Goal: Information Seeking & Learning: Learn about a topic

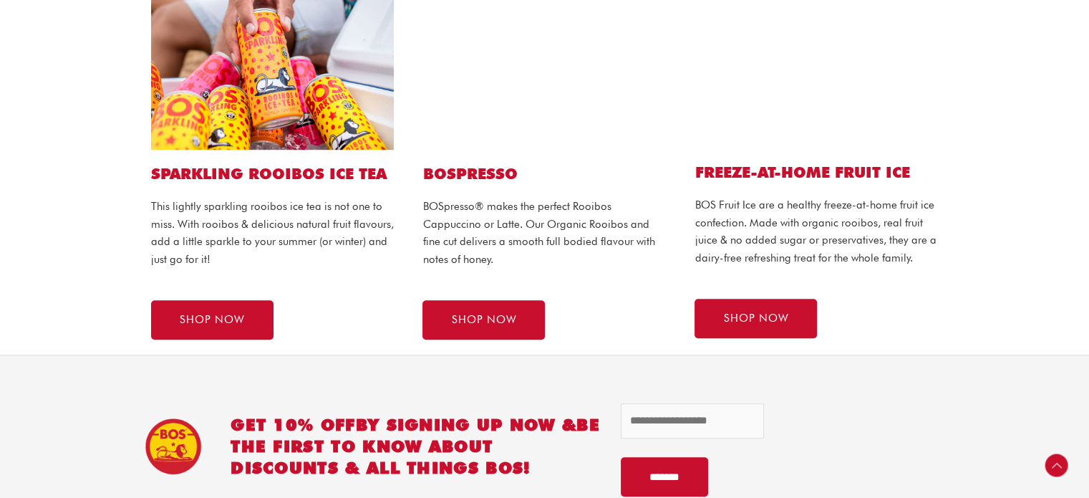
scroll to position [885, 0]
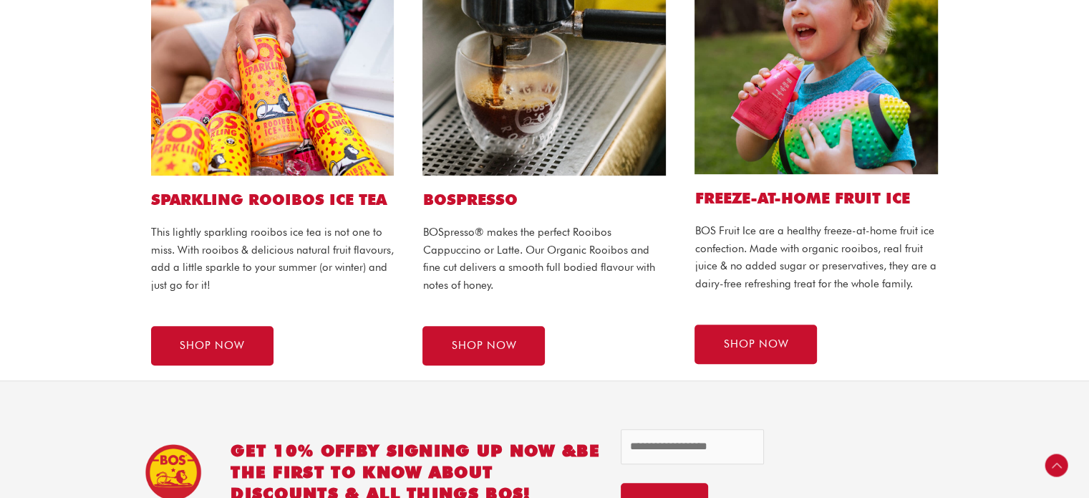
click at [294, 128] on img at bounding box center [272, 53] width 243 height 243
click at [213, 358] on link "SHOP NOW" at bounding box center [212, 345] width 122 height 39
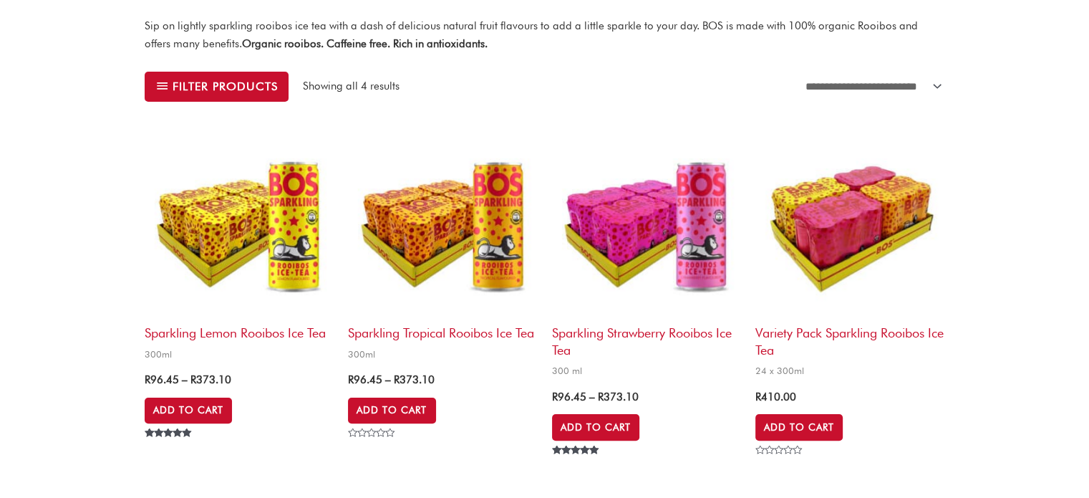
scroll to position [295, 0]
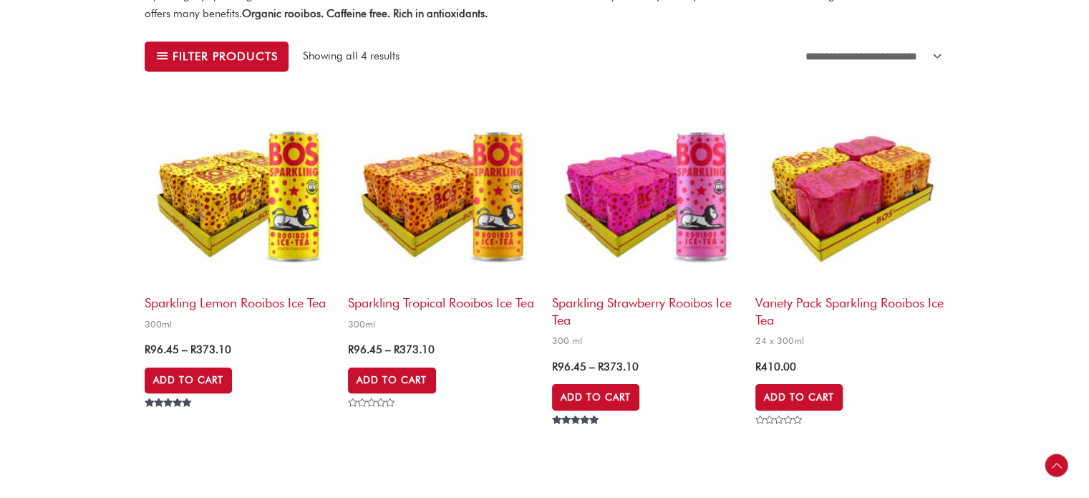
click at [413, 182] on img at bounding box center [442, 192] width 189 height 189
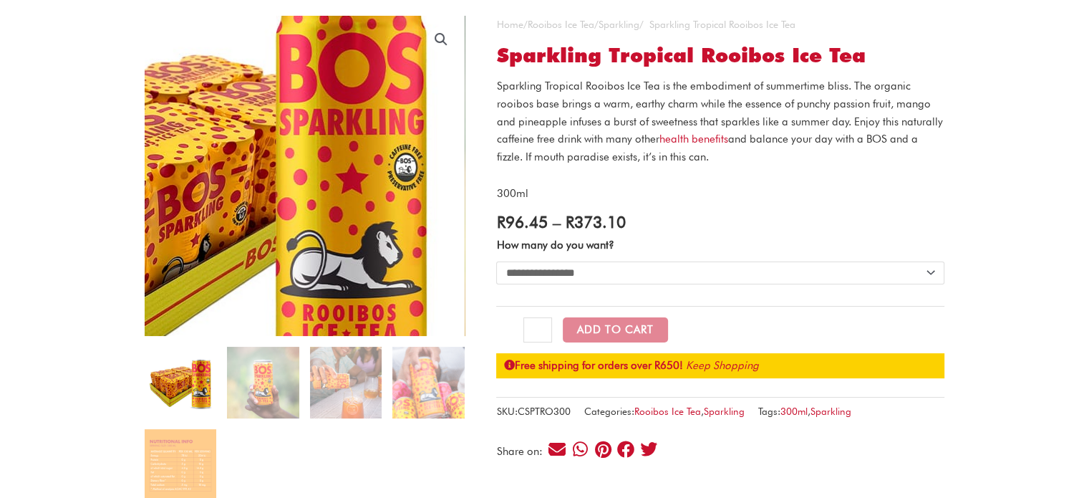
scroll to position [201, 0]
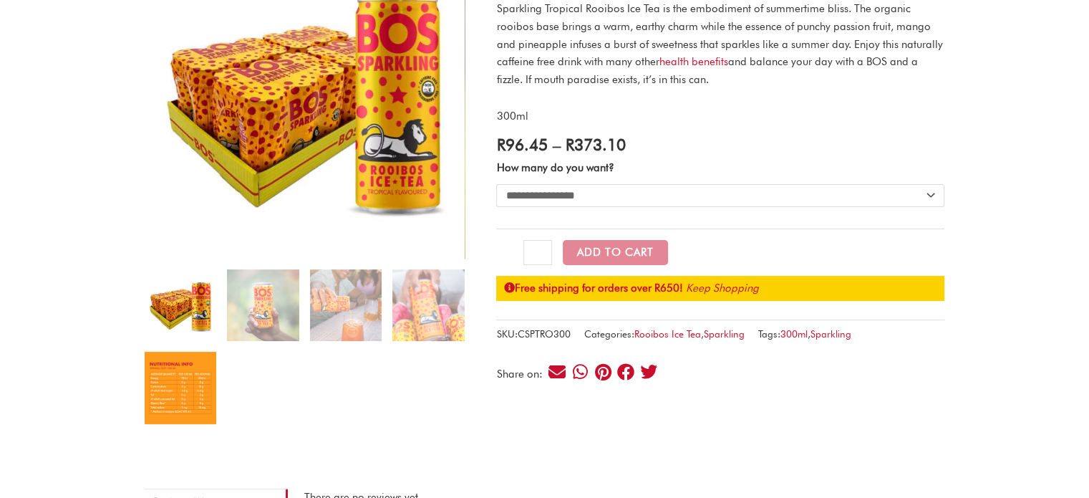
click at [198, 382] on img at bounding box center [181, 388] width 72 height 72
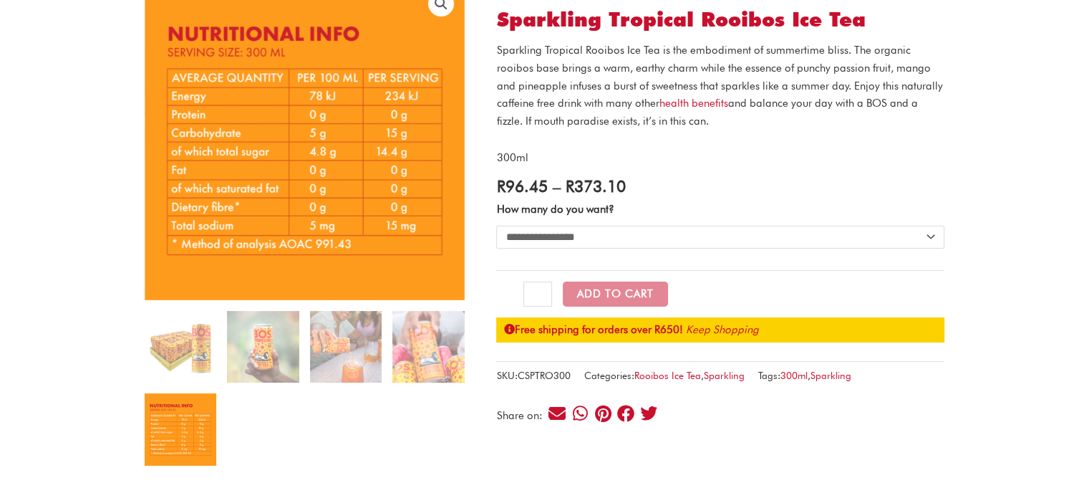
scroll to position [158, 0]
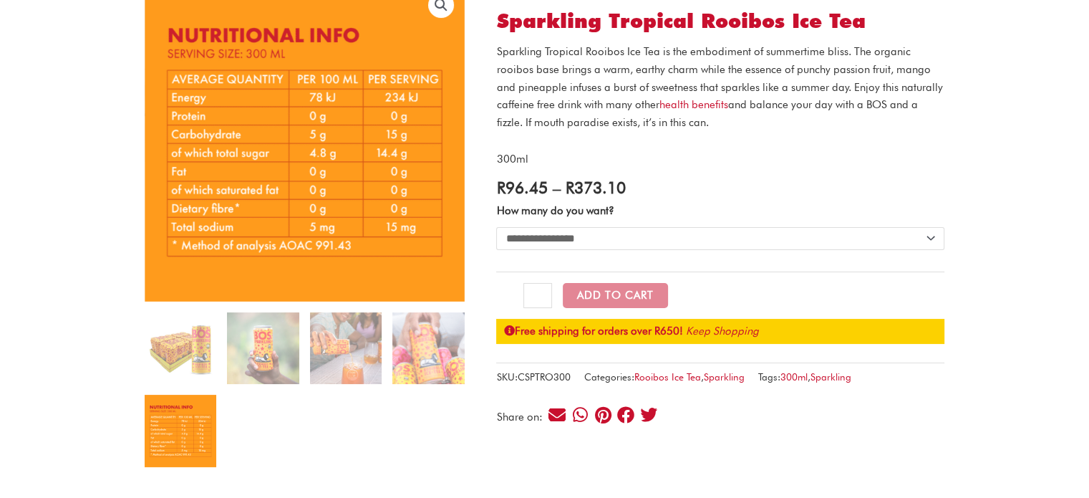
click at [402, 418] on ol at bounding box center [305, 394] width 320 height 165
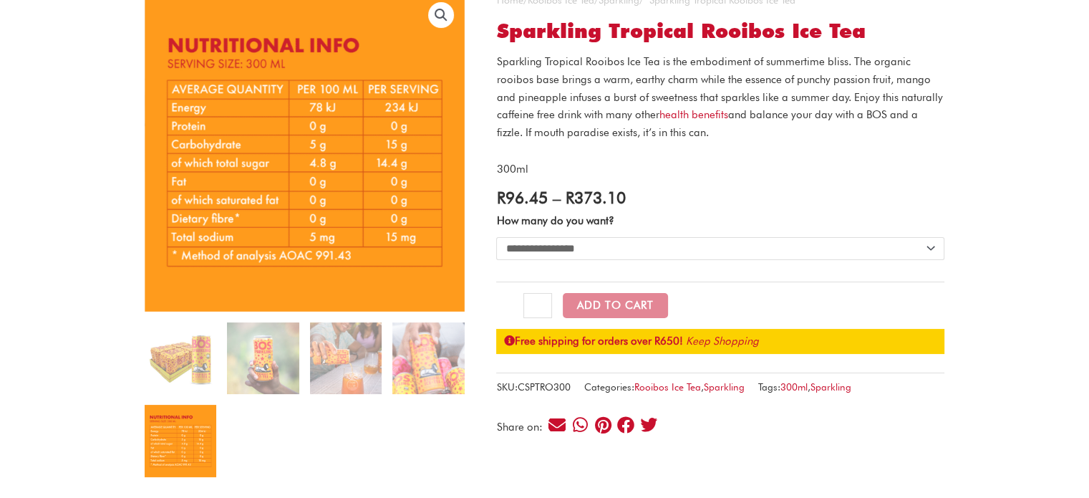
scroll to position [145, 0]
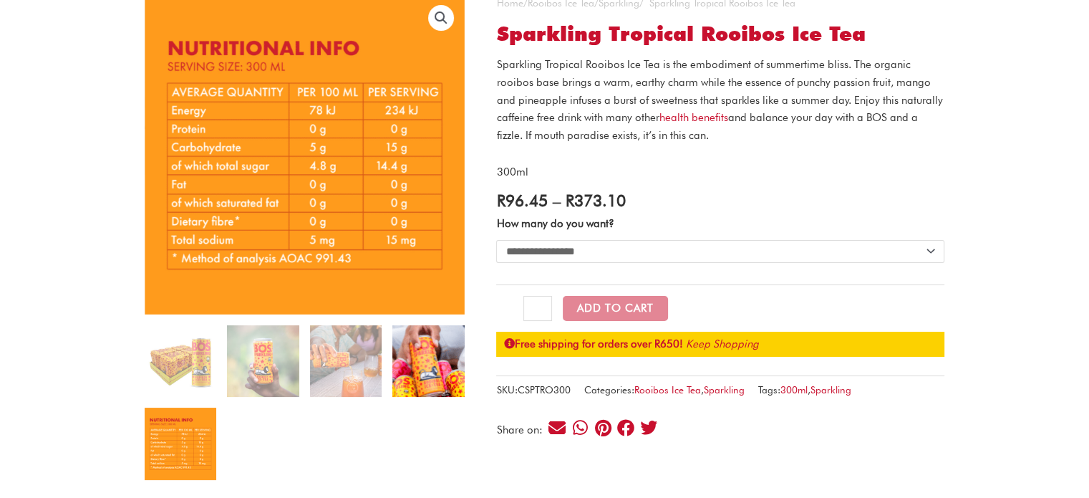
click at [421, 373] on img at bounding box center [428, 361] width 72 height 72
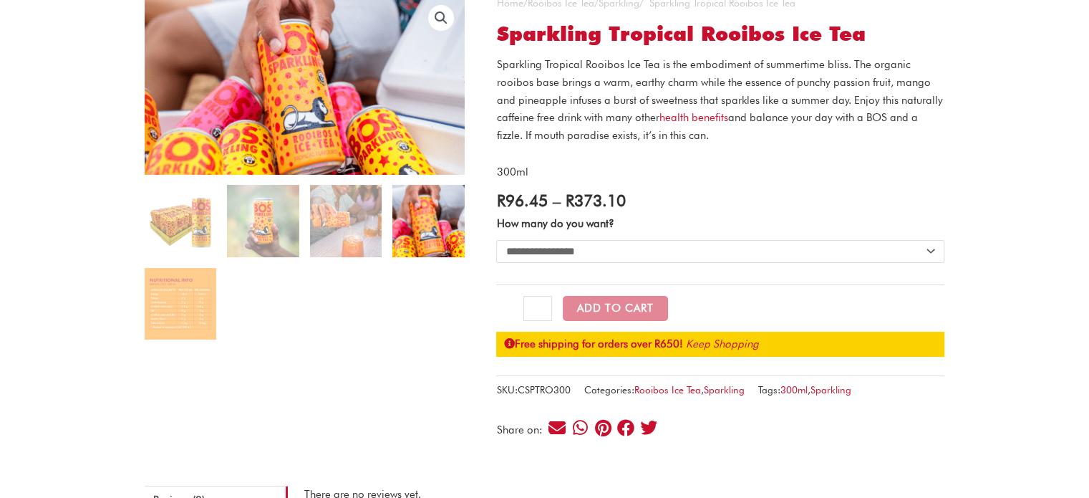
click at [418, 222] on img at bounding box center [428, 221] width 72 height 72
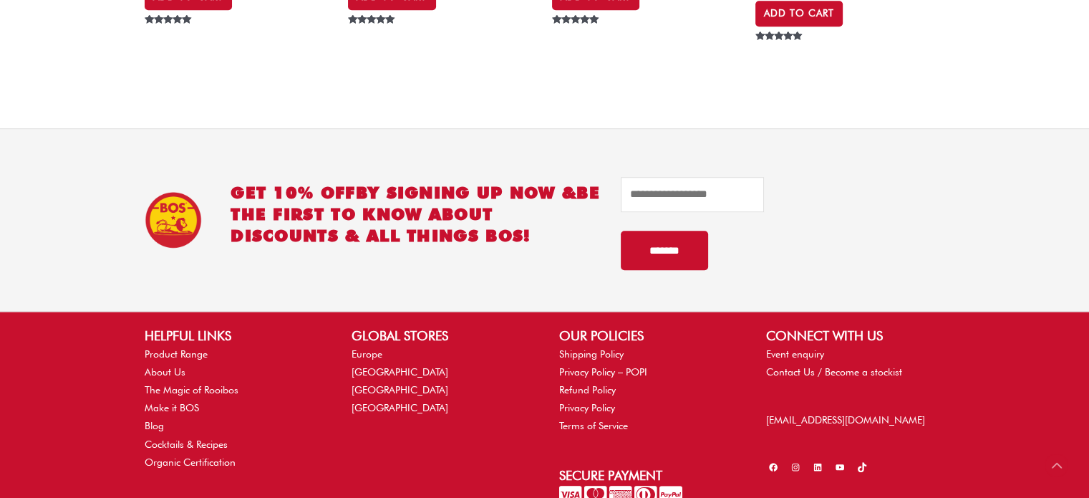
scroll to position [1134, 0]
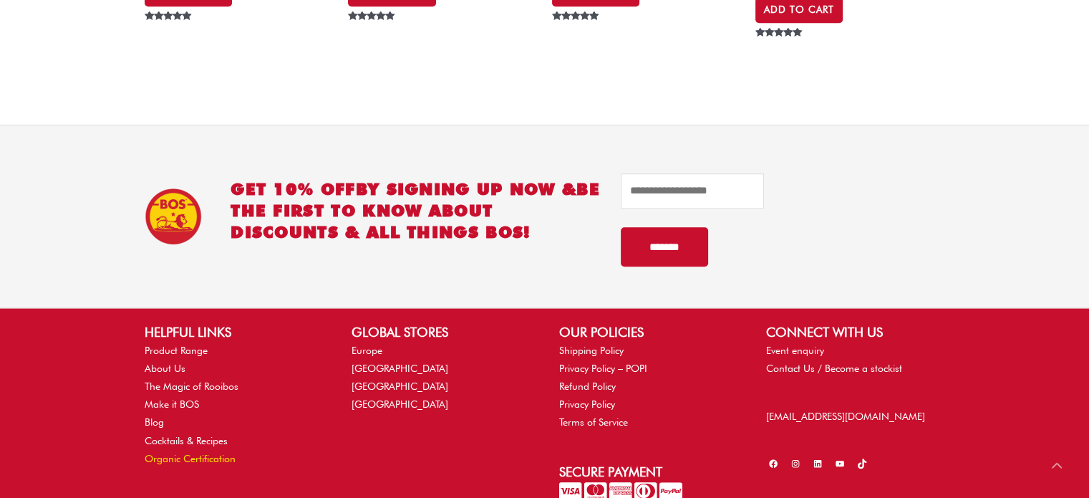
click at [176, 455] on link "Organic Certification" at bounding box center [190, 458] width 91 height 11
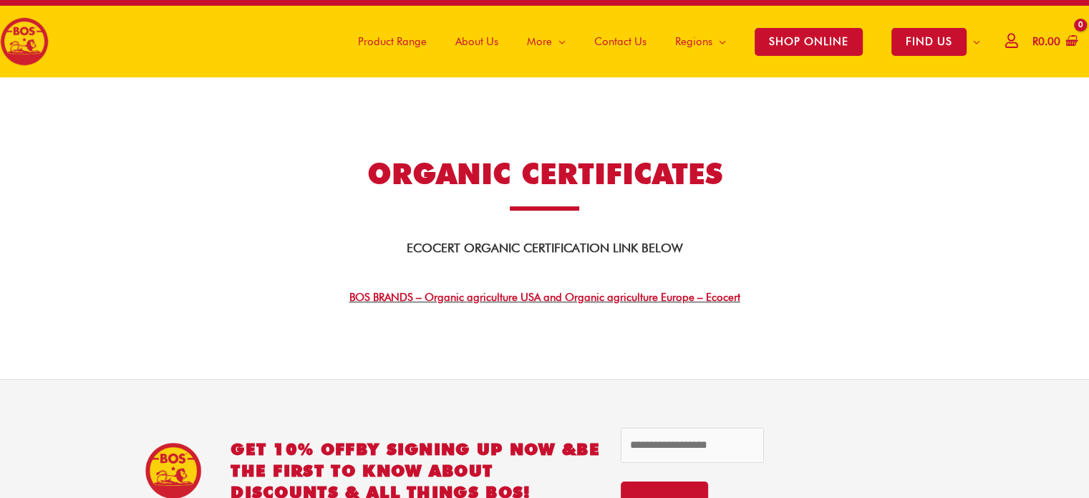
scroll to position [6, 0]
